Goal: Task Accomplishment & Management: Manage account settings

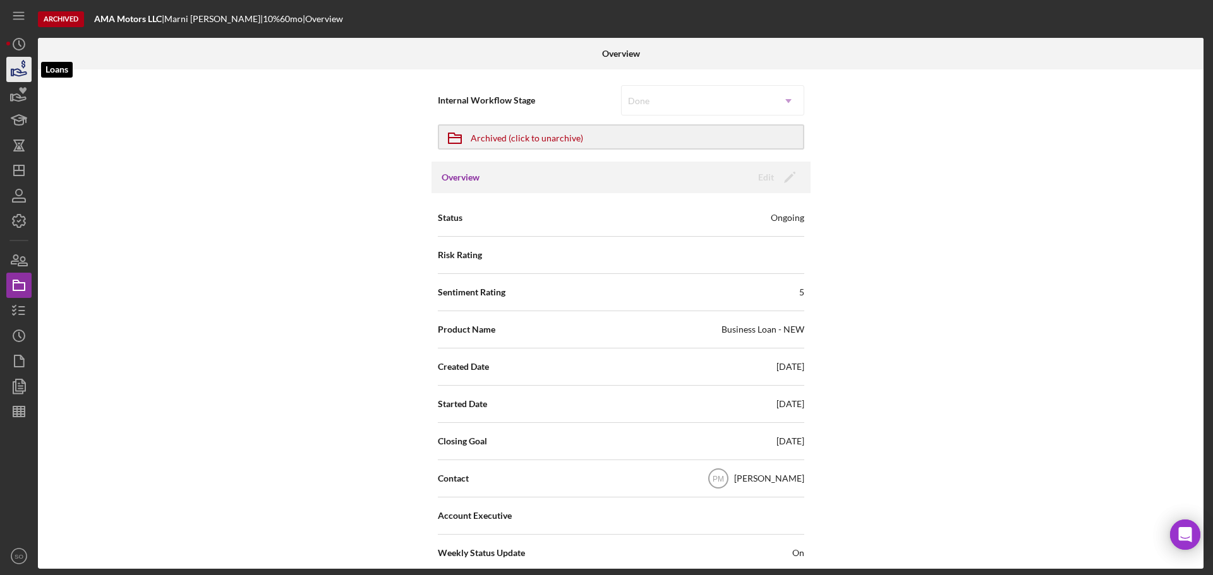
click at [17, 73] on icon "button" at bounding box center [19, 70] width 32 height 32
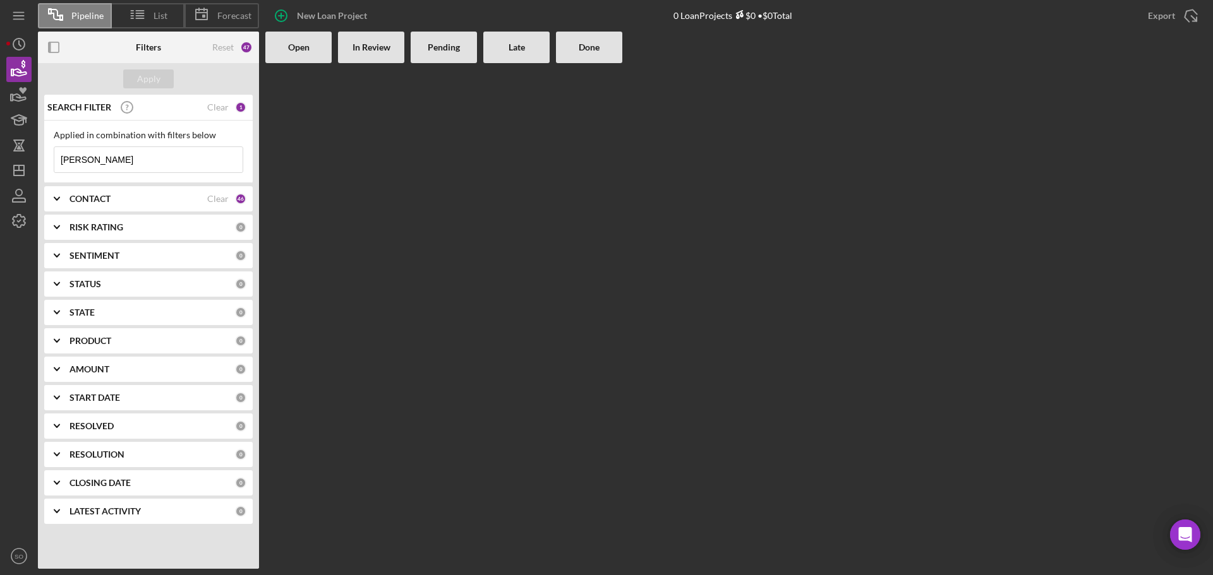
drag, startPoint x: 109, startPoint y: 160, endPoint x: 39, endPoint y: 156, distance: 70.9
click at [39, 156] on div "SEARCH FILTER Clear 1 Applied in combination with filters below [PERSON_NAME] I…" at bounding box center [148, 314] width 221 height 439
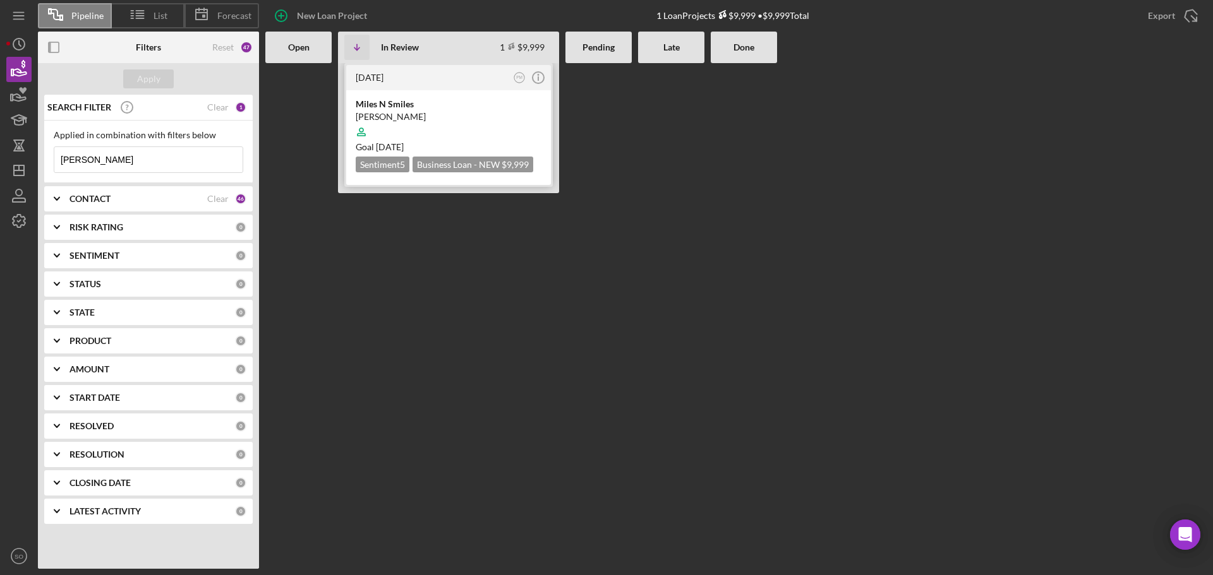
type input "[PERSON_NAME]"
click at [452, 117] on div "[PERSON_NAME]" at bounding box center [449, 117] width 186 height 13
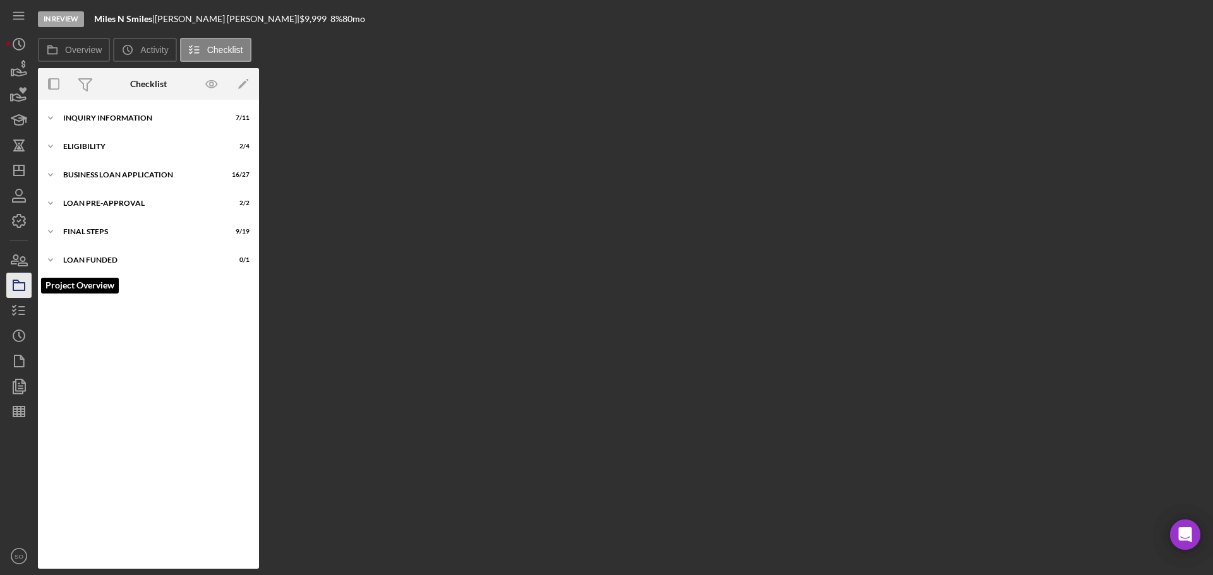
click at [21, 284] on icon "button" at bounding box center [19, 286] width 32 height 32
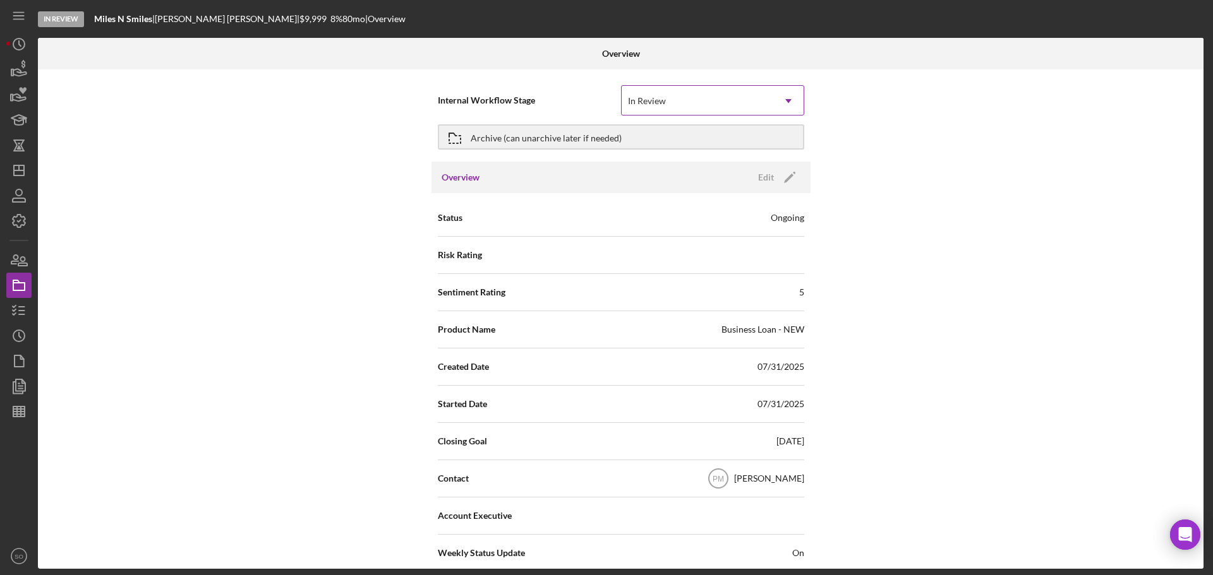
click at [787, 103] on icon "Icon/Dropdown Arrow" at bounding box center [788, 101] width 30 height 30
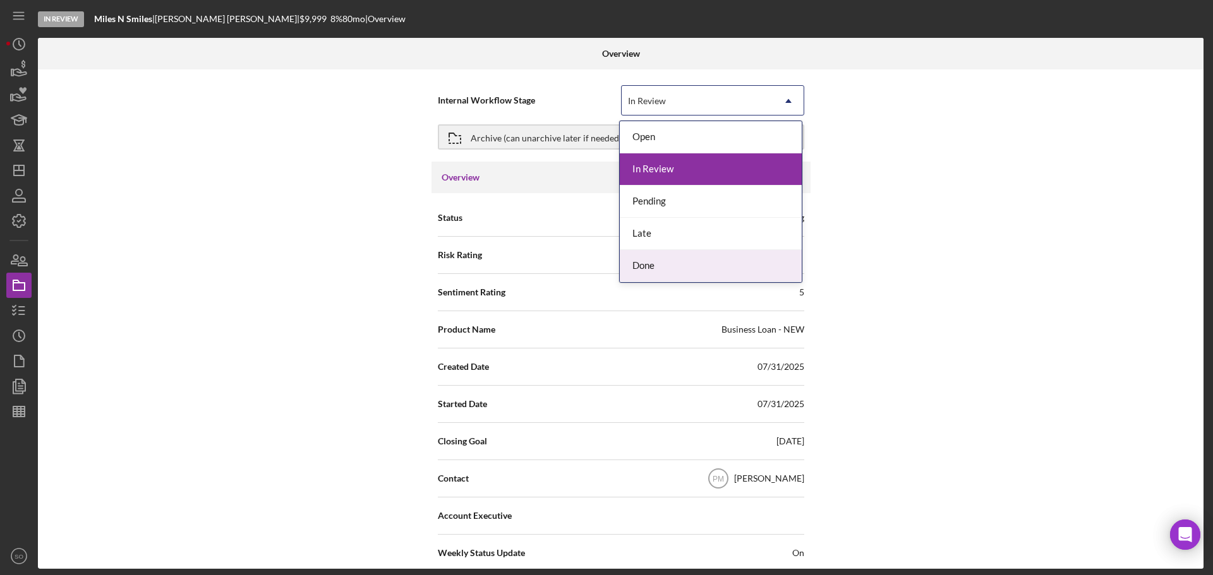
click at [663, 268] on div "Done" at bounding box center [711, 266] width 182 height 32
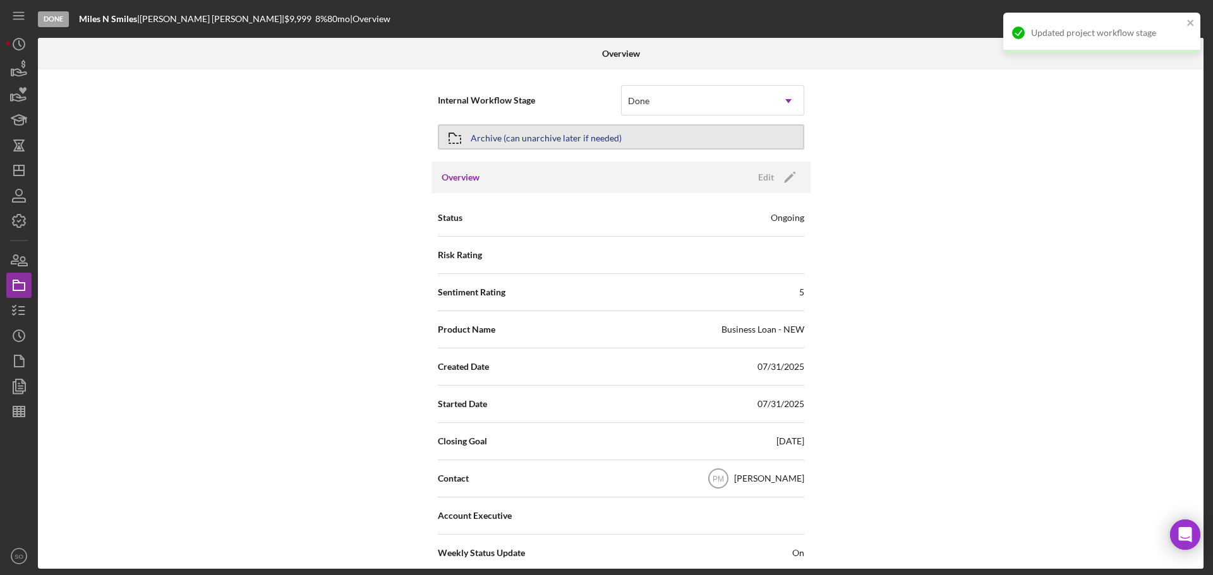
click at [588, 142] on div "Archive (can unarchive later if needed)" at bounding box center [546, 137] width 151 height 23
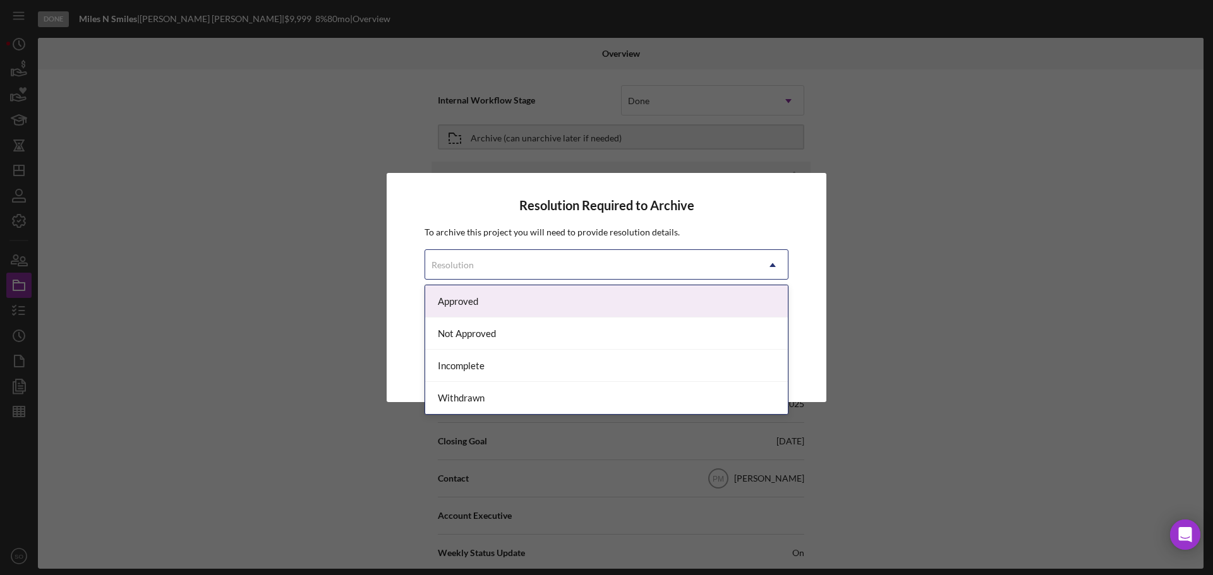
click at [772, 267] on icon "Icon/Dropdown Arrow" at bounding box center [772, 265] width 30 height 30
click at [546, 305] on div "Approved" at bounding box center [606, 301] width 363 height 32
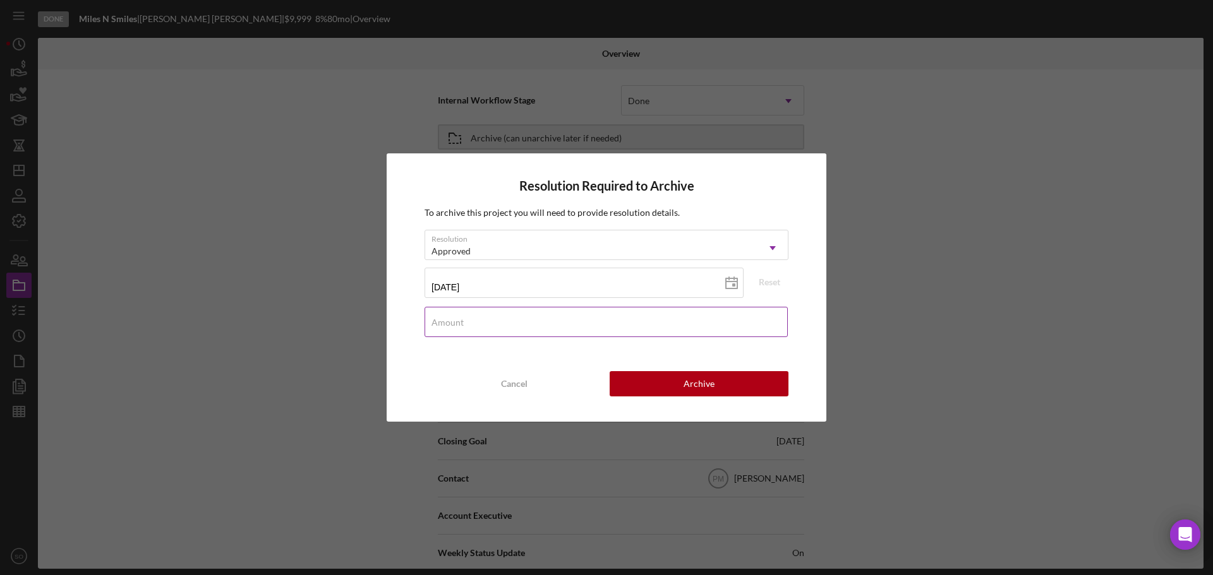
click at [492, 327] on input "Amount" at bounding box center [605, 322] width 363 height 30
type input "$1"
type input "$0"
click at [658, 381] on button "Archive" at bounding box center [698, 383] width 179 height 25
